Goal: Use online tool/utility: Utilize a website feature to perform a specific function

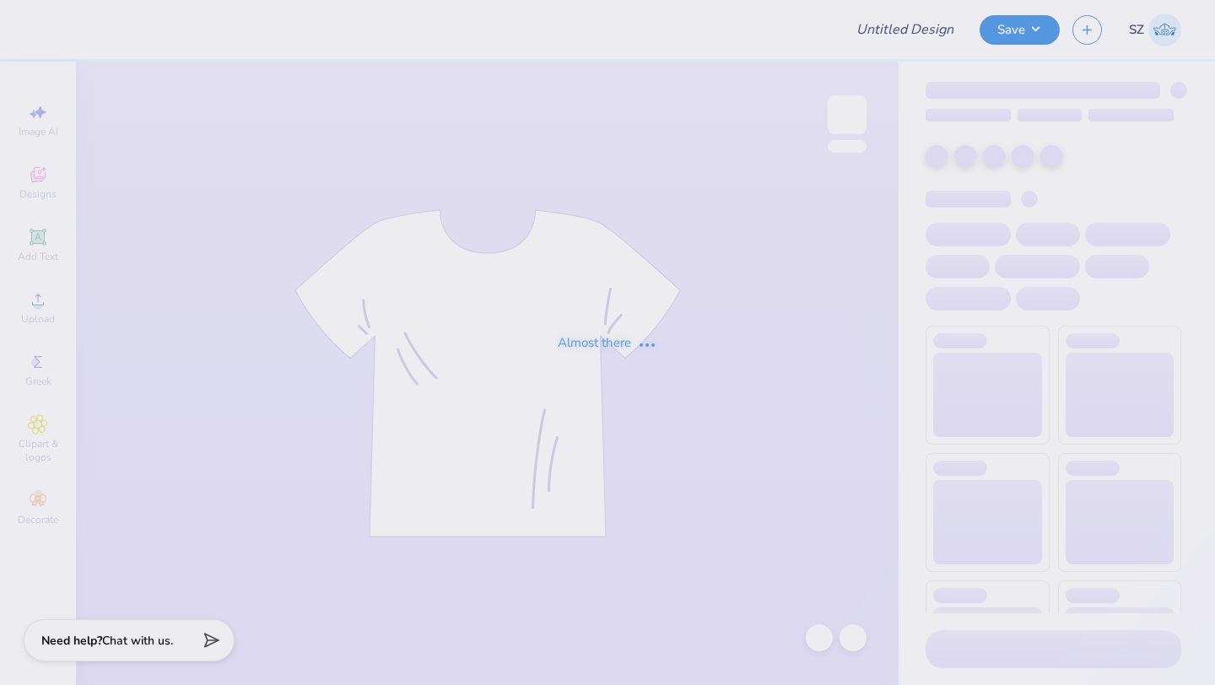
type input "6"
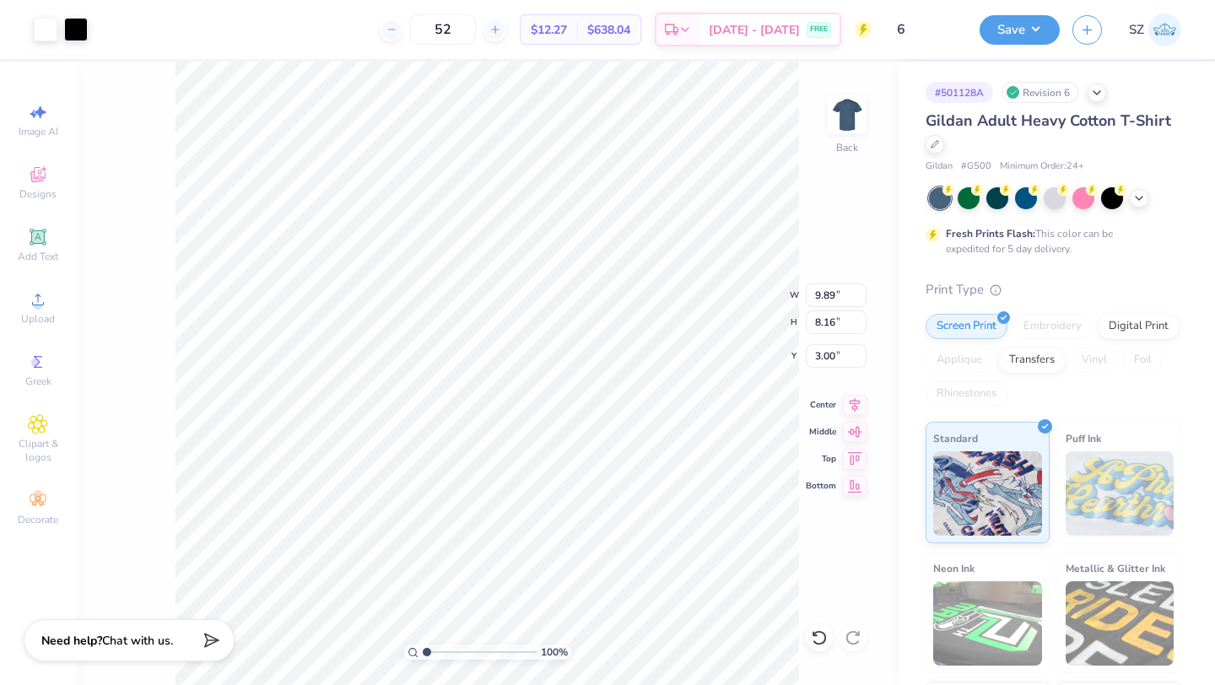
type input "3.00"
click at [841, 110] on img at bounding box center [848, 115] width 68 height 68
click at [841, 103] on img at bounding box center [848, 115] width 68 height 68
click at [847, 109] on img at bounding box center [848, 115] width 68 height 68
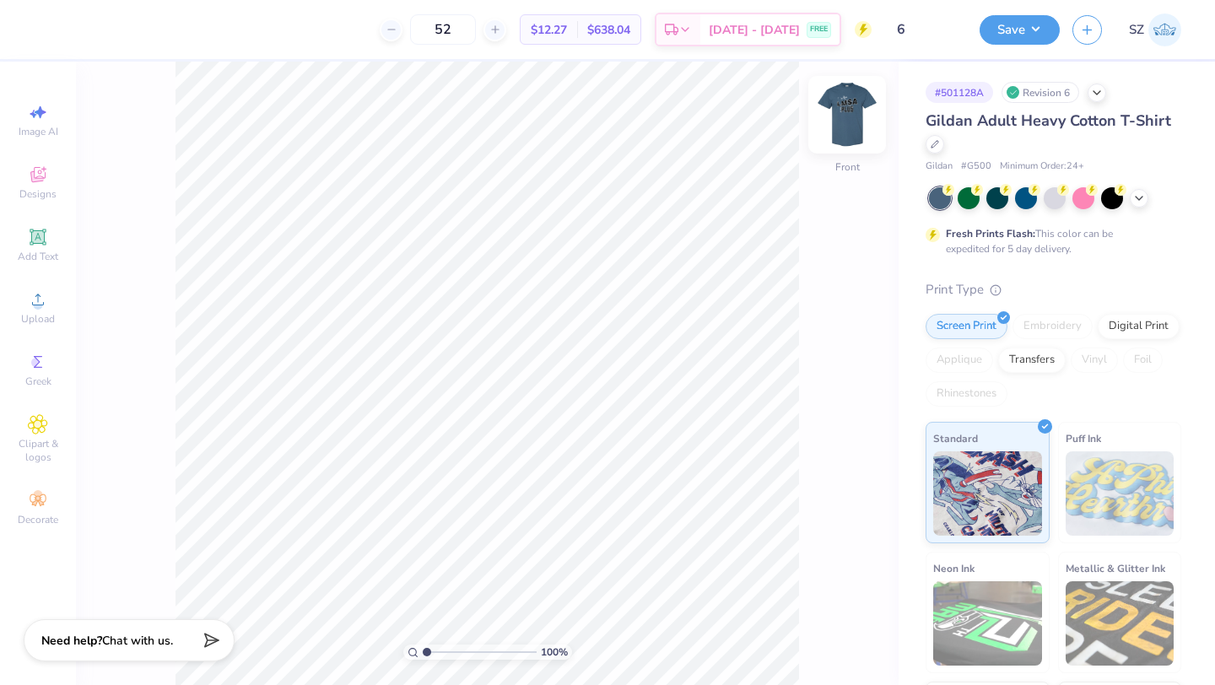
click at [847, 134] on img at bounding box center [848, 115] width 68 height 68
click at [1001, 24] on button "Save" at bounding box center [1020, 28] width 80 height 30
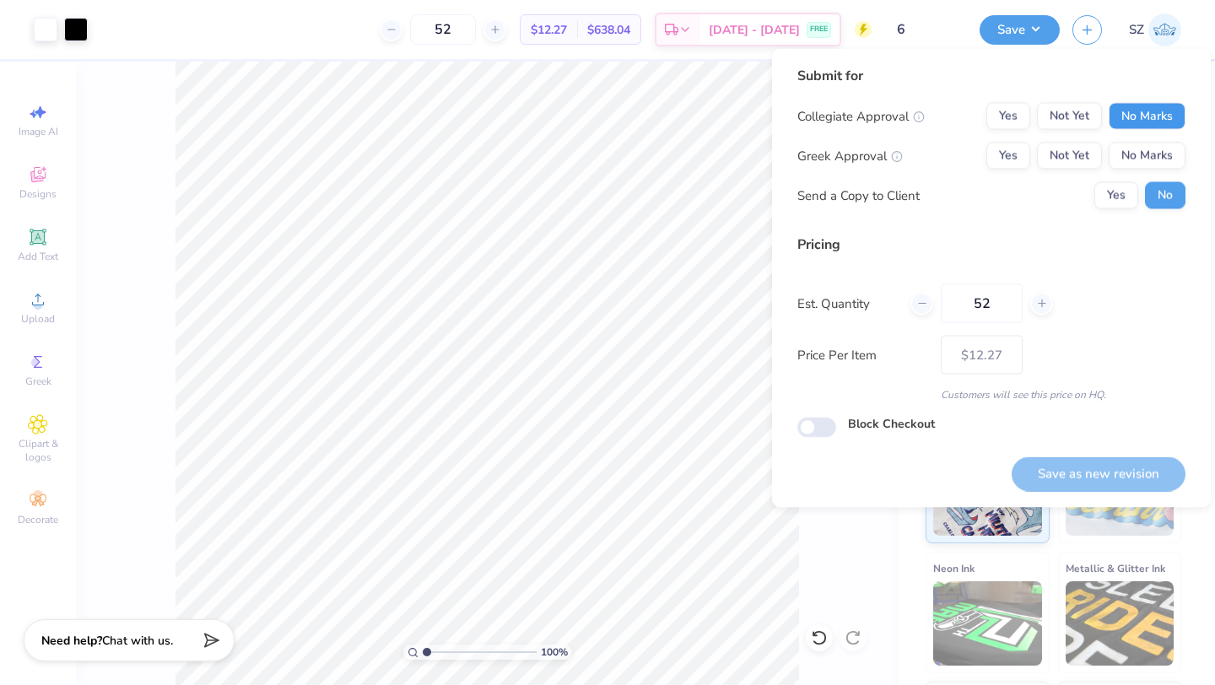
click at [1141, 109] on button "No Marks" at bounding box center [1147, 116] width 77 height 27
click at [1134, 158] on button "No Marks" at bounding box center [1147, 156] width 77 height 27
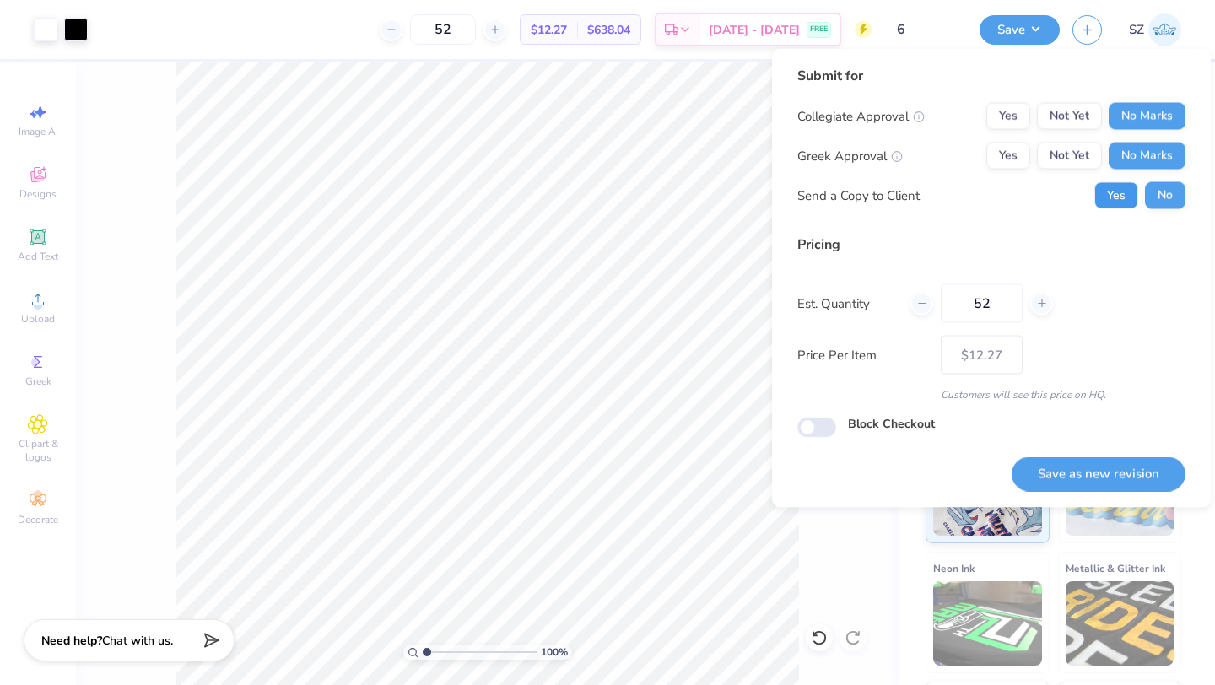
click at [1107, 191] on button "Yes" at bounding box center [1117, 195] width 44 height 27
click at [1107, 467] on button "Save as new revision" at bounding box center [1099, 474] width 174 height 35
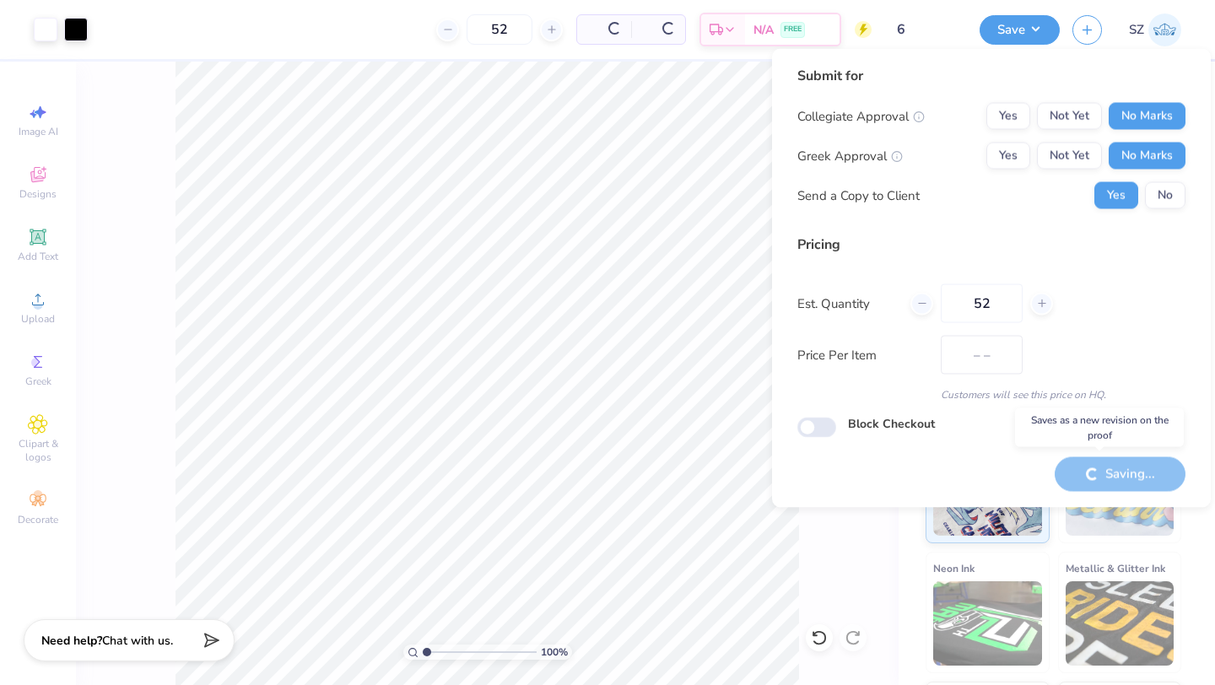
type input "$12.27"
